Goal: Task Accomplishment & Management: Use online tool/utility

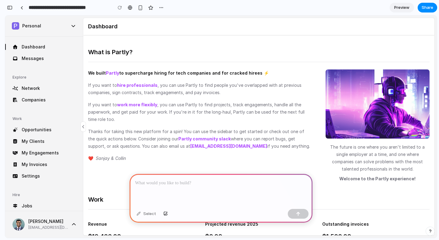
click at [39, 88] on link "Network" at bounding box center [44, 88] width 68 height 11
